Goal: Information Seeking & Learning: Learn about a topic

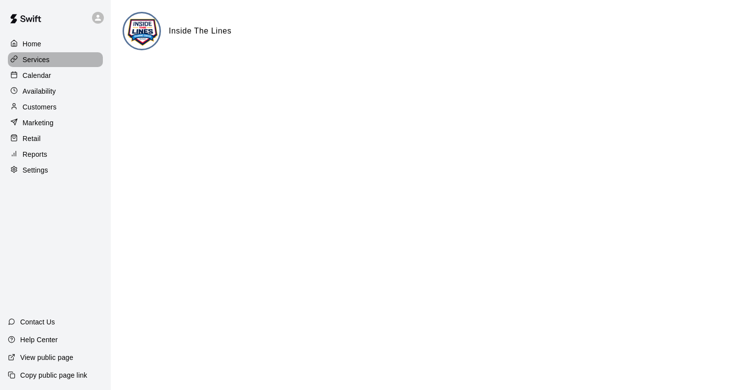
click at [44, 65] on p "Services" at bounding box center [36, 60] width 27 height 10
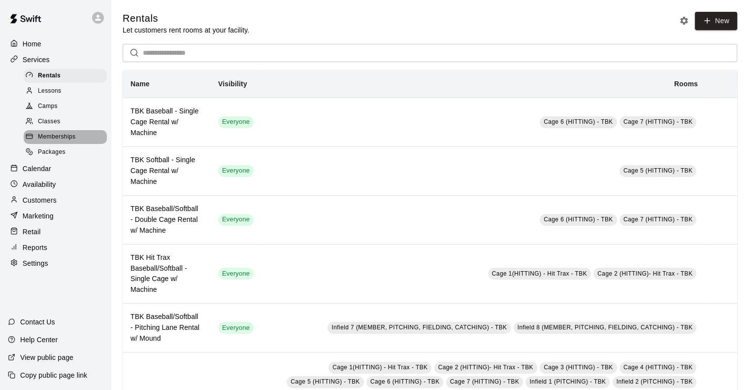
click at [69, 142] on span "Memberships" at bounding box center [56, 137] width 37 height 10
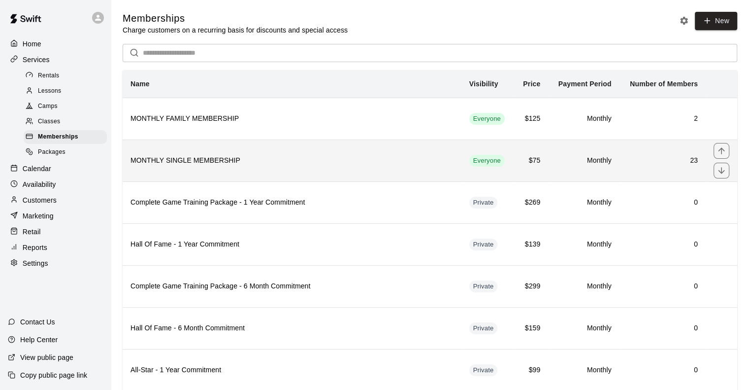
click at [161, 155] on th "MONTHLY SINGLE MEMBERSHIP" at bounding box center [292, 160] width 339 height 42
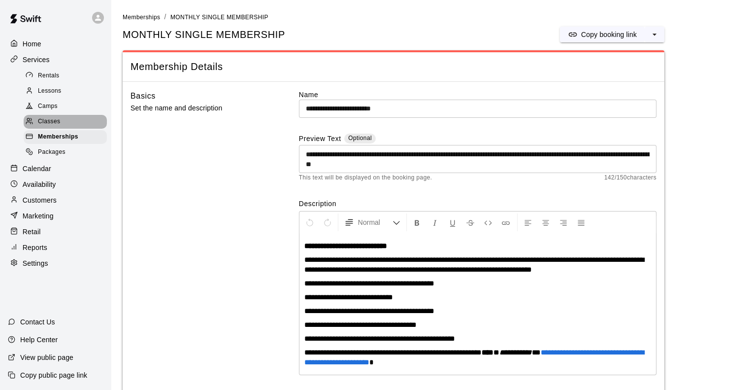
click at [56, 125] on span "Classes" at bounding box center [49, 122] width 22 height 10
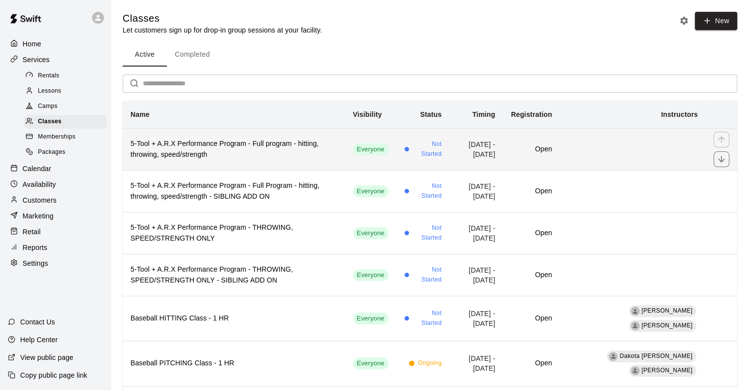
click at [199, 153] on h6 "5-Tool + A.R.X Performance Program - Full program - hitting, throwing, speed/st…" at bounding box center [234, 149] width 207 height 22
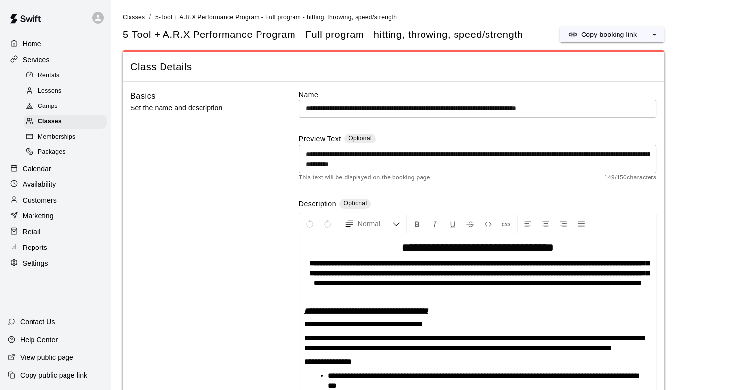
click at [130, 17] on span "Classes" at bounding box center [134, 17] width 22 height 7
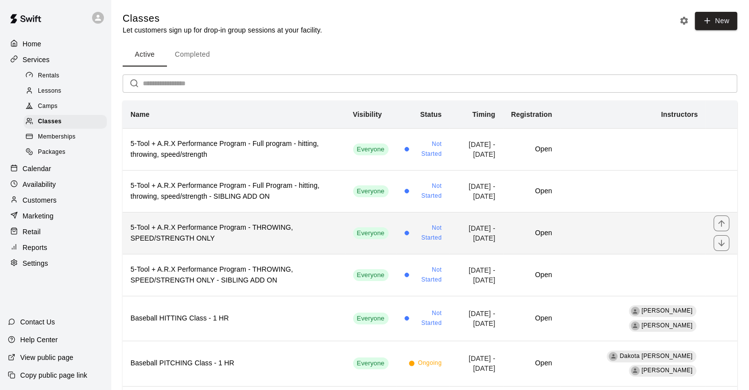
click at [194, 222] on h6 "5-Tool + A.R.X Performance Program - THROWING, SPEED/STRENGTH ONLY" at bounding box center [234, 233] width 207 height 22
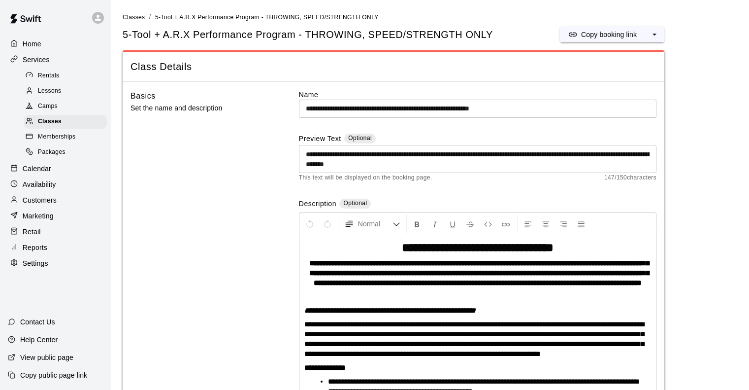
click at [43, 252] on p "Reports" at bounding box center [35, 247] width 25 height 10
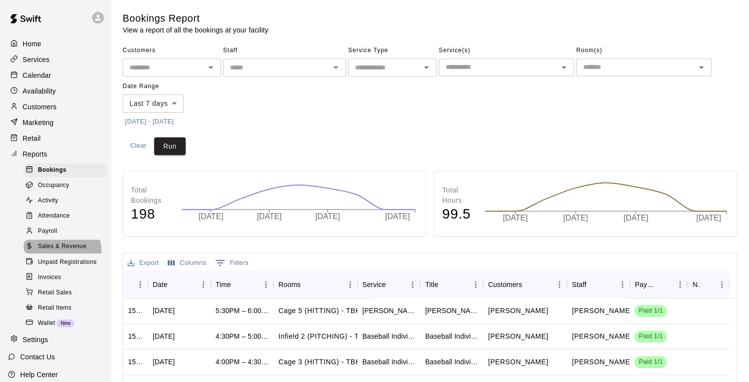
click at [61, 252] on span "Sales & Revenue" at bounding box center [62, 247] width 49 height 10
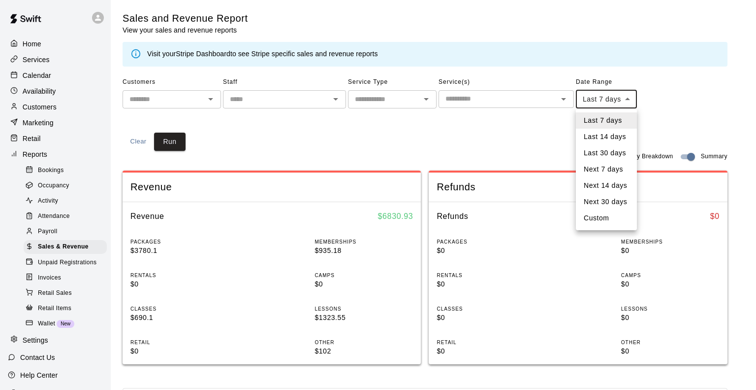
click at [602, 98] on body "Home Services Calendar Availability Customers Marketing Retail Reports Bookings…" at bounding box center [378, 368] width 756 height 736
click at [598, 218] on li "Custom" at bounding box center [606, 218] width 61 height 16
type input "******"
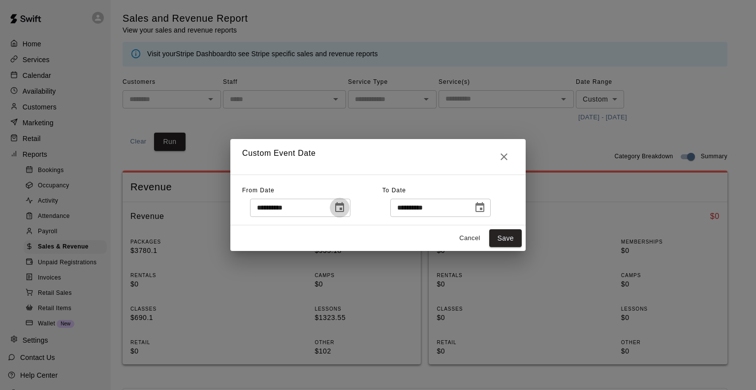
click at [350, 213] on button "Choose date, selected date is Oct 4, 2025" at bounding box center [340, 207] width 20 height 20
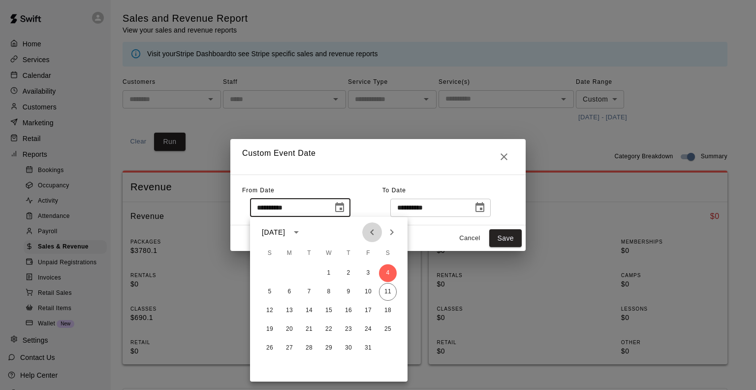
click at [372, 232] on icon "Previous month" at bounding box center [372, 232] width 12 height 12
click at [290, 273] on button "1" at bounding box center [290, 273] width 18 height 18
type input "**********"
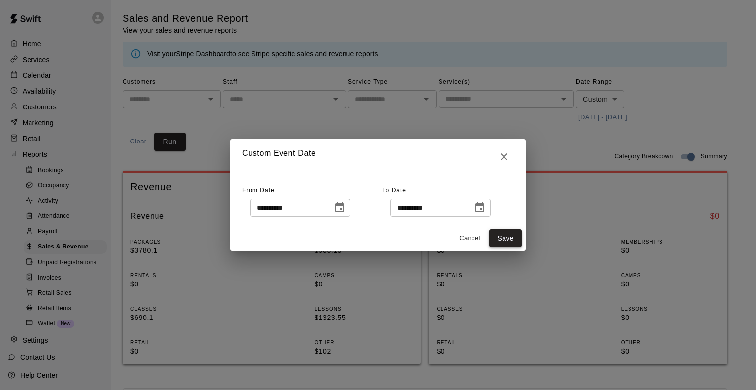
click at [501, 241] on button "Save" at bounding box center [506, 238] width 33 height 18
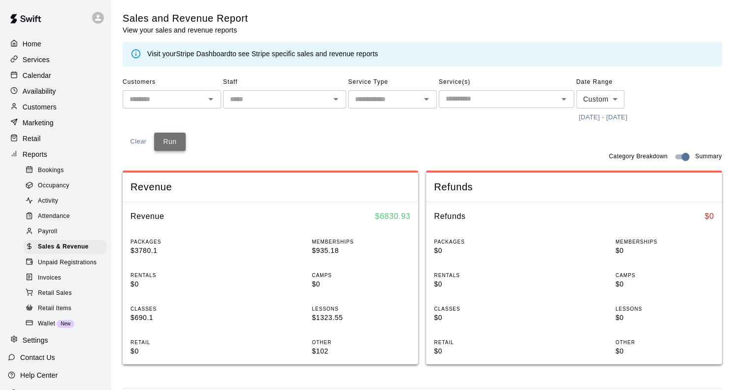
click at [179, 142] on button "Run" at bounding box center [170, 141] width 32 height 18
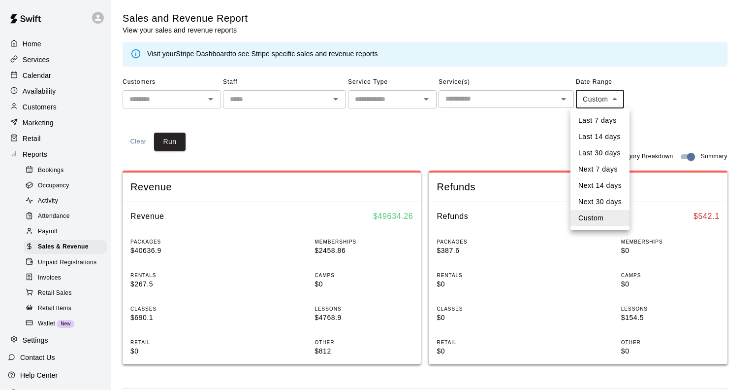
click at [594, 100] on body "Home Services Calendar Availability Customers Marketing Retail Reports Bookings…" at bounding box center [378, 368] width 756 height 736
click at [590, 136] on li "Last 14 days" at bounding box center [600, 137] width 59 height 16
type input "******"
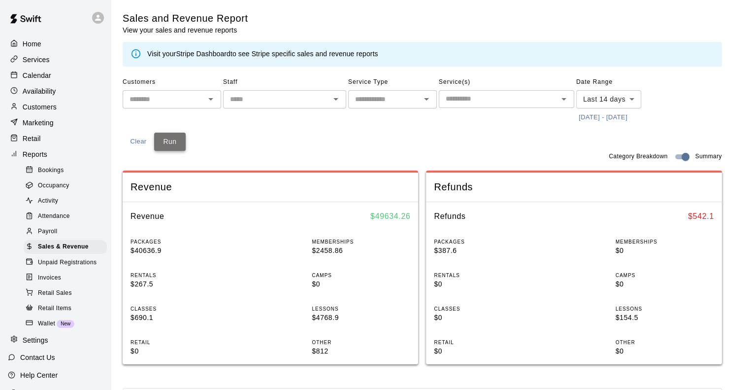
click at [174, 140] on button "Run" at bounding box center [170, 141] width 32 height 18
click at [43, 61] on p "Services" at bounding box center [36, 60] width 27 height 10
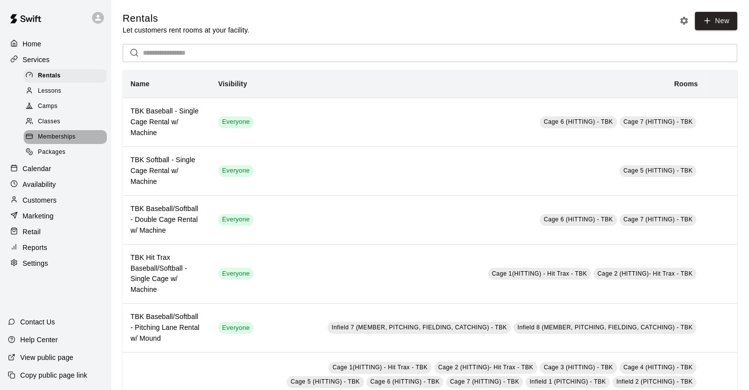
click at [49, 141] on span "Memberships" at bounding box center [56, 137] width 37 height 10
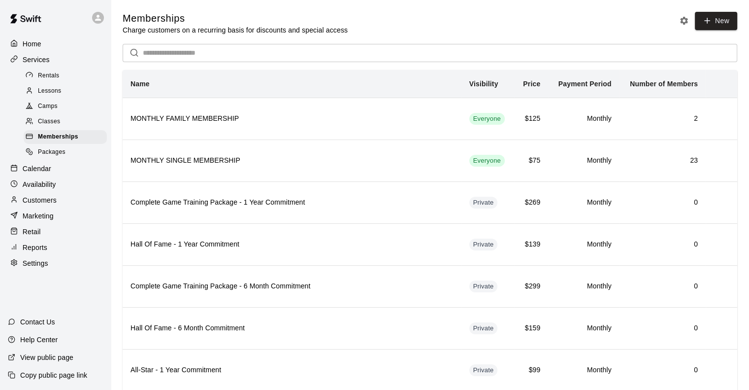
click at [51, 126] on span "Classes" at bounding box center [49, 122] width 22 height 10
